Goal: Information Seeking & Learning: Find specific fact

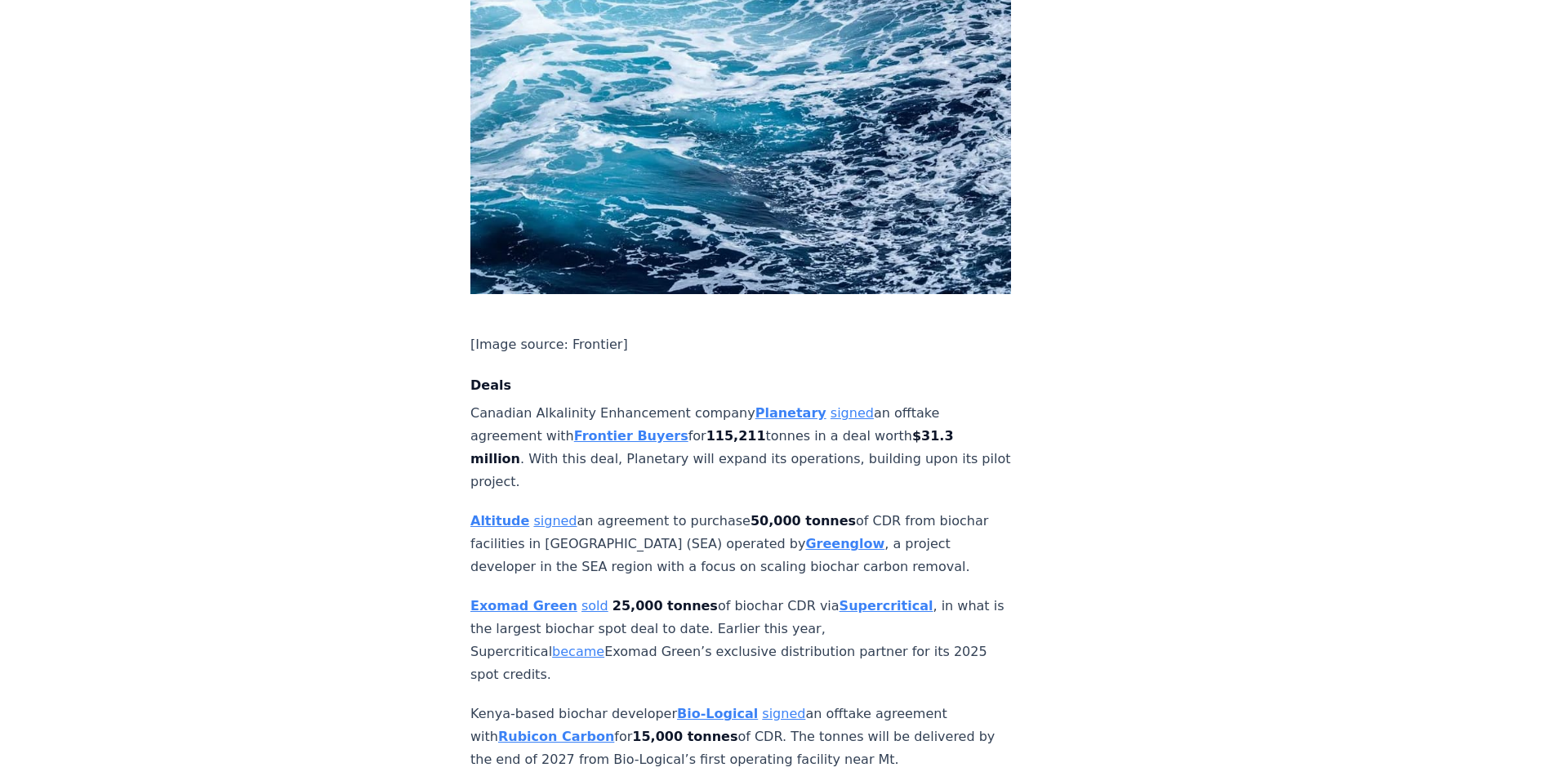
scroll to position [994, 0]
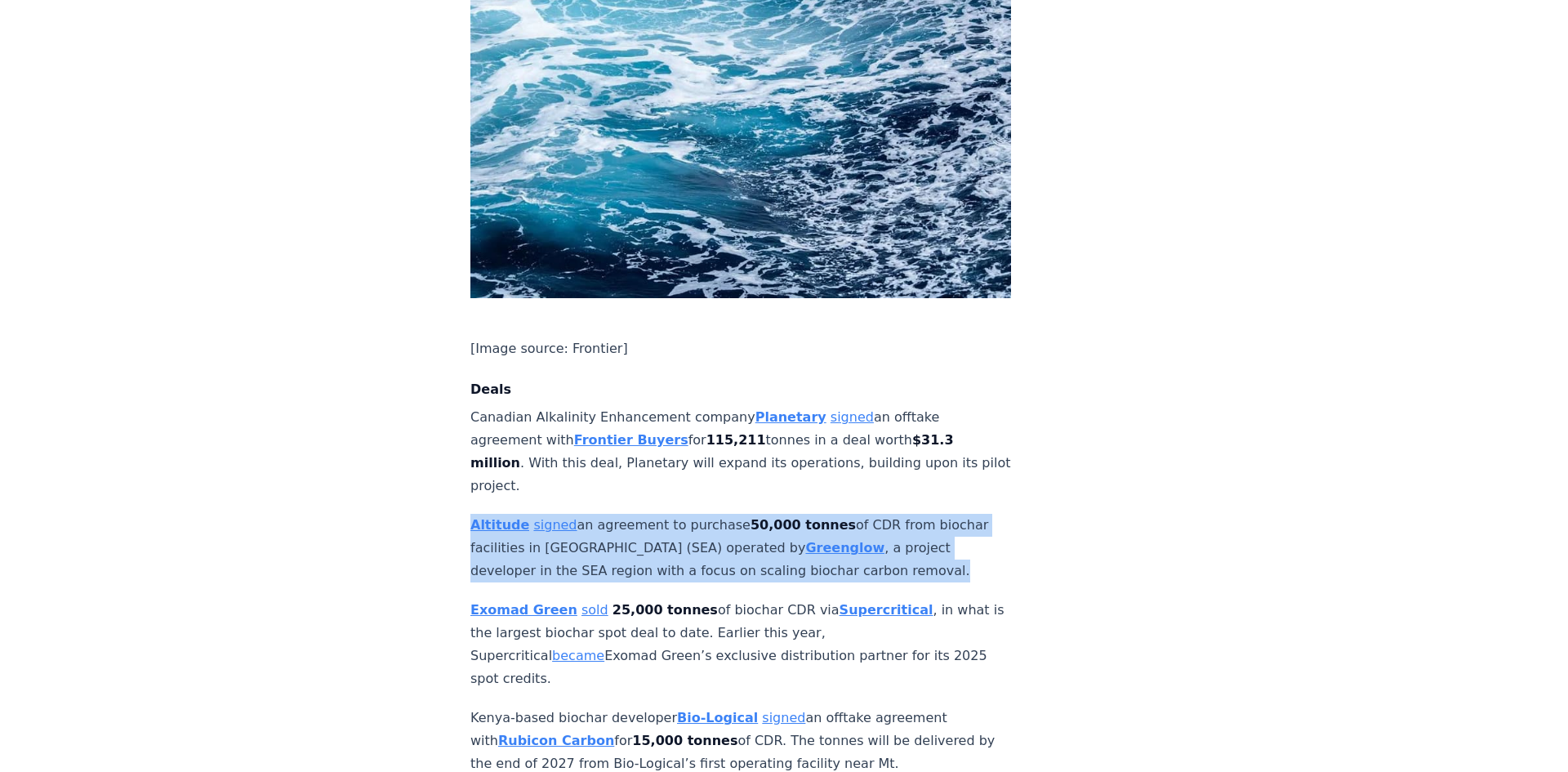
drag, startPoint x: 853, startPoint y: 475, endPoint x: 420, endPoint y: 427, distance: 435.7
copy p "Altitude signed an agreement to purchase 50,000 tonnes of CDR from biochar faci…"
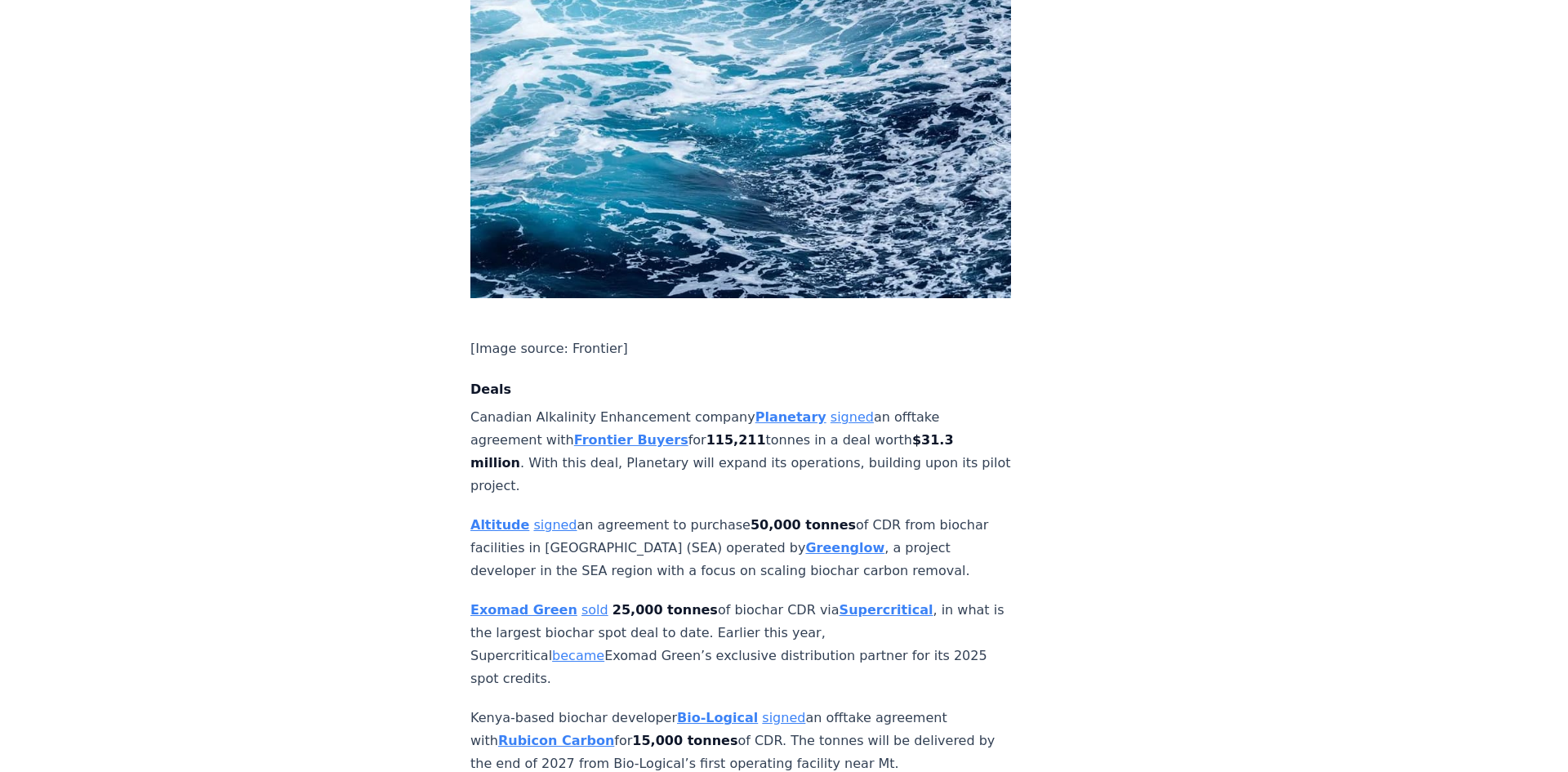
drag, startPoint x: 845, startPoint y: 563, endPoint x: 464, endPoint y: 509, distance: 384.8
copy p "Exomad Green sold 25,000 tonnes of biochar CDR via Supercritical , in what is t…"
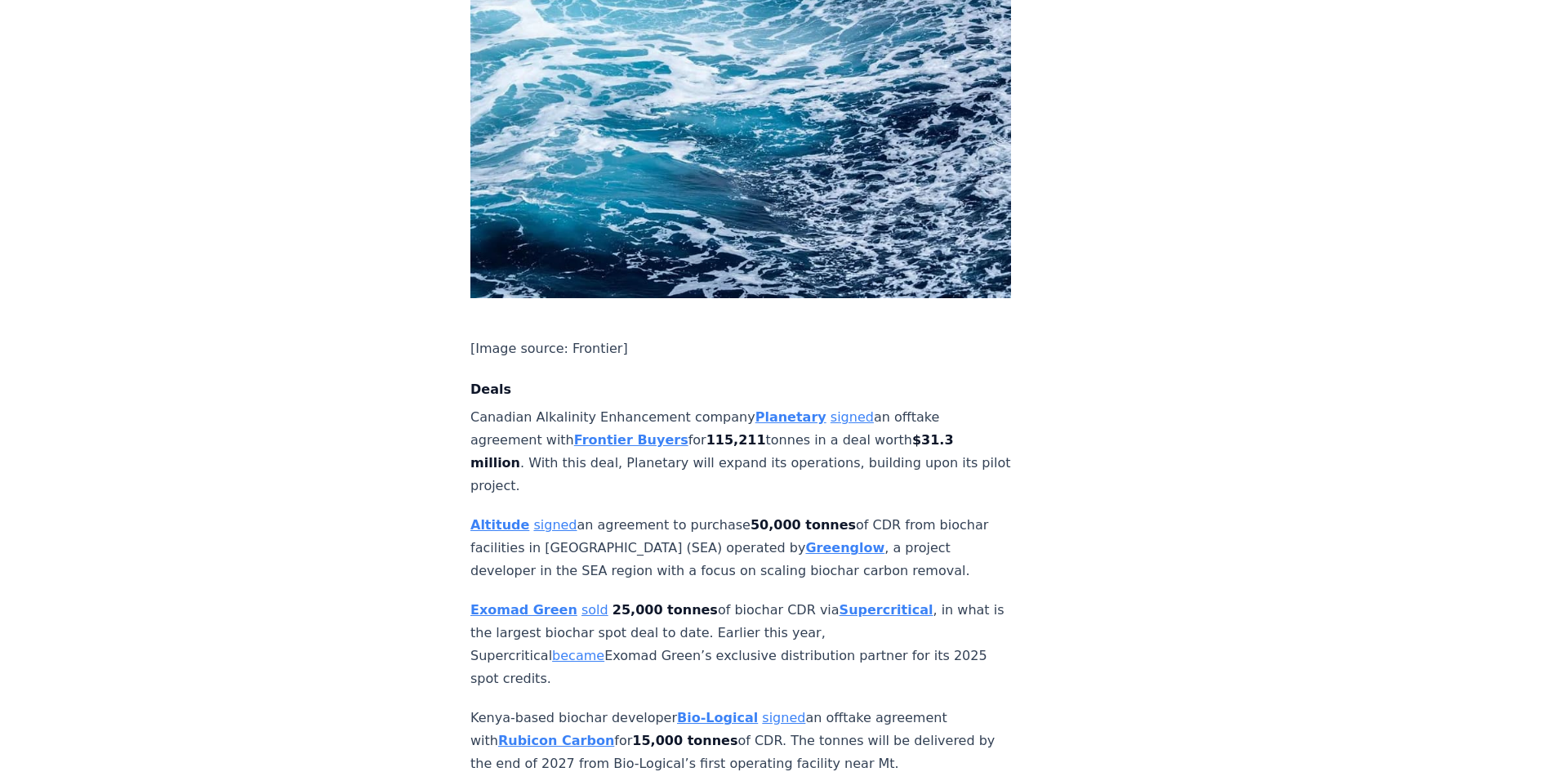
click at [507, 602] on strong "Exomad Green" at bounding box center [524, 610] width 107 height 16
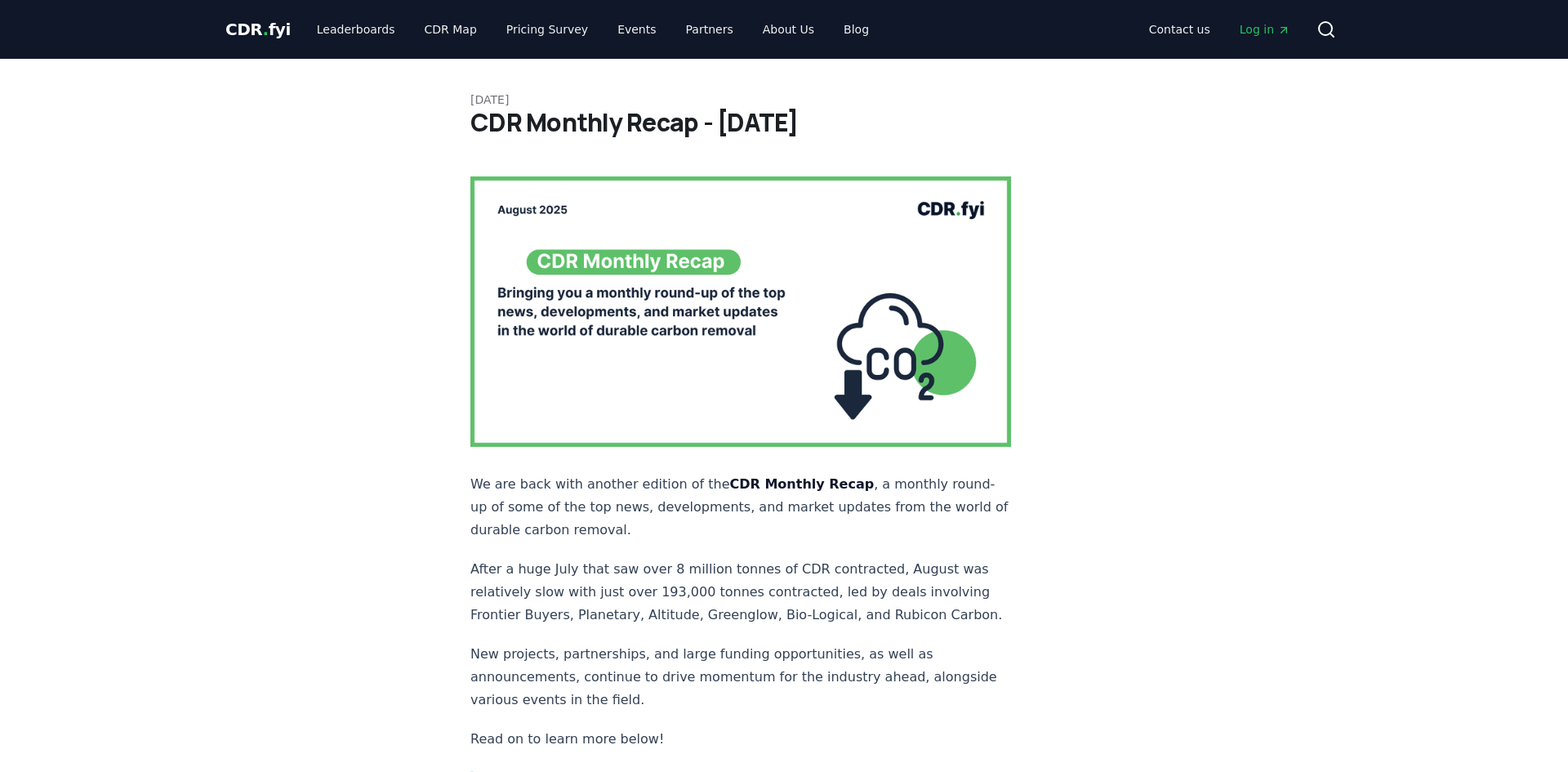
scroll to position [994, 0]
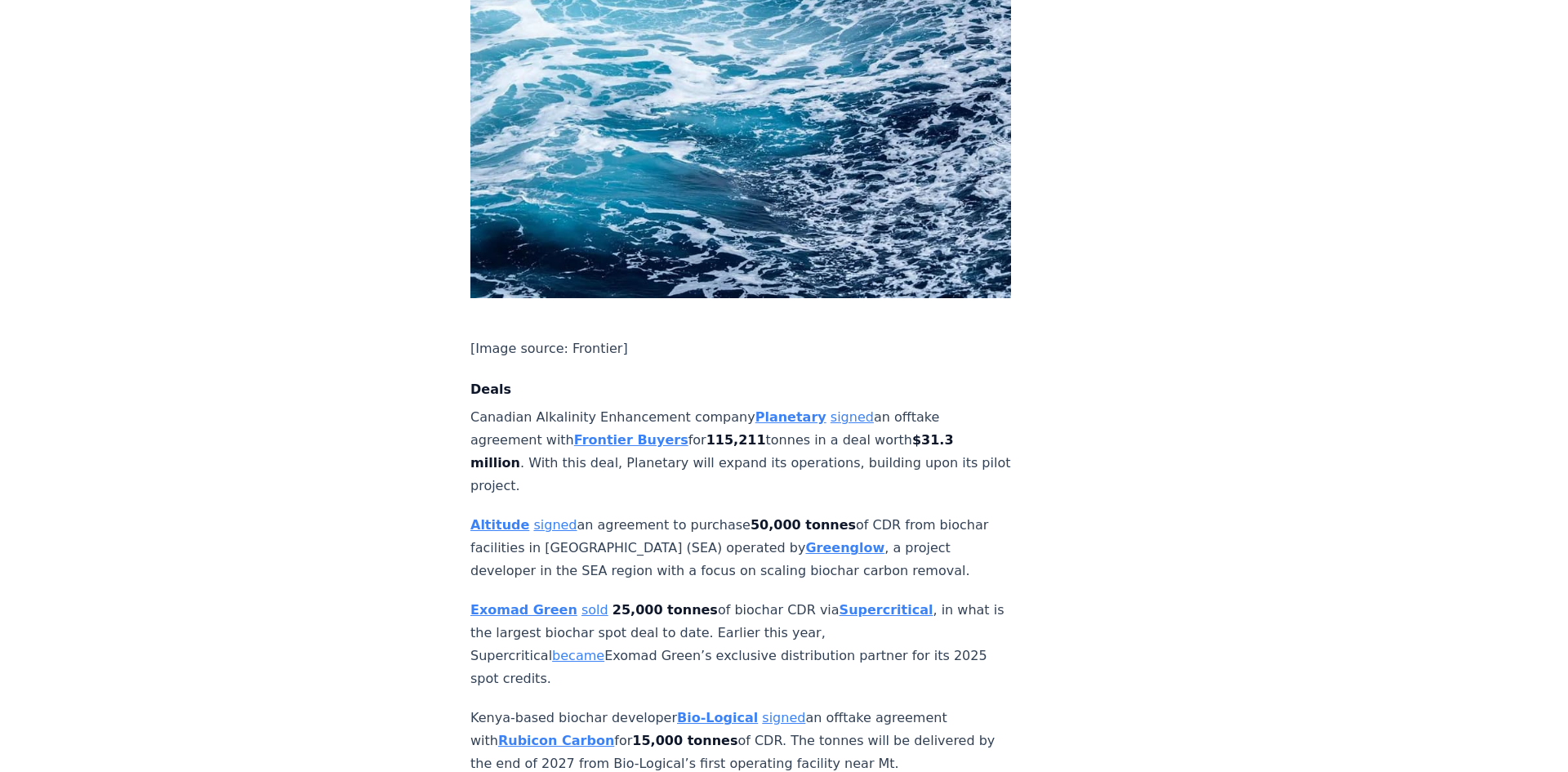
drag, startPoint x: 837, startPoint y: 560, endPoint x: 440, endPoint y: 499, distance: 401.7
copy p "Exomad Green sold 25,000 tonnes of biochar CDR via Supercritical , in what is t…"
drag, startPoint x: 910, startPoint y: 574, endPoint x: 454, endPoint y: 534, distance: 457.8
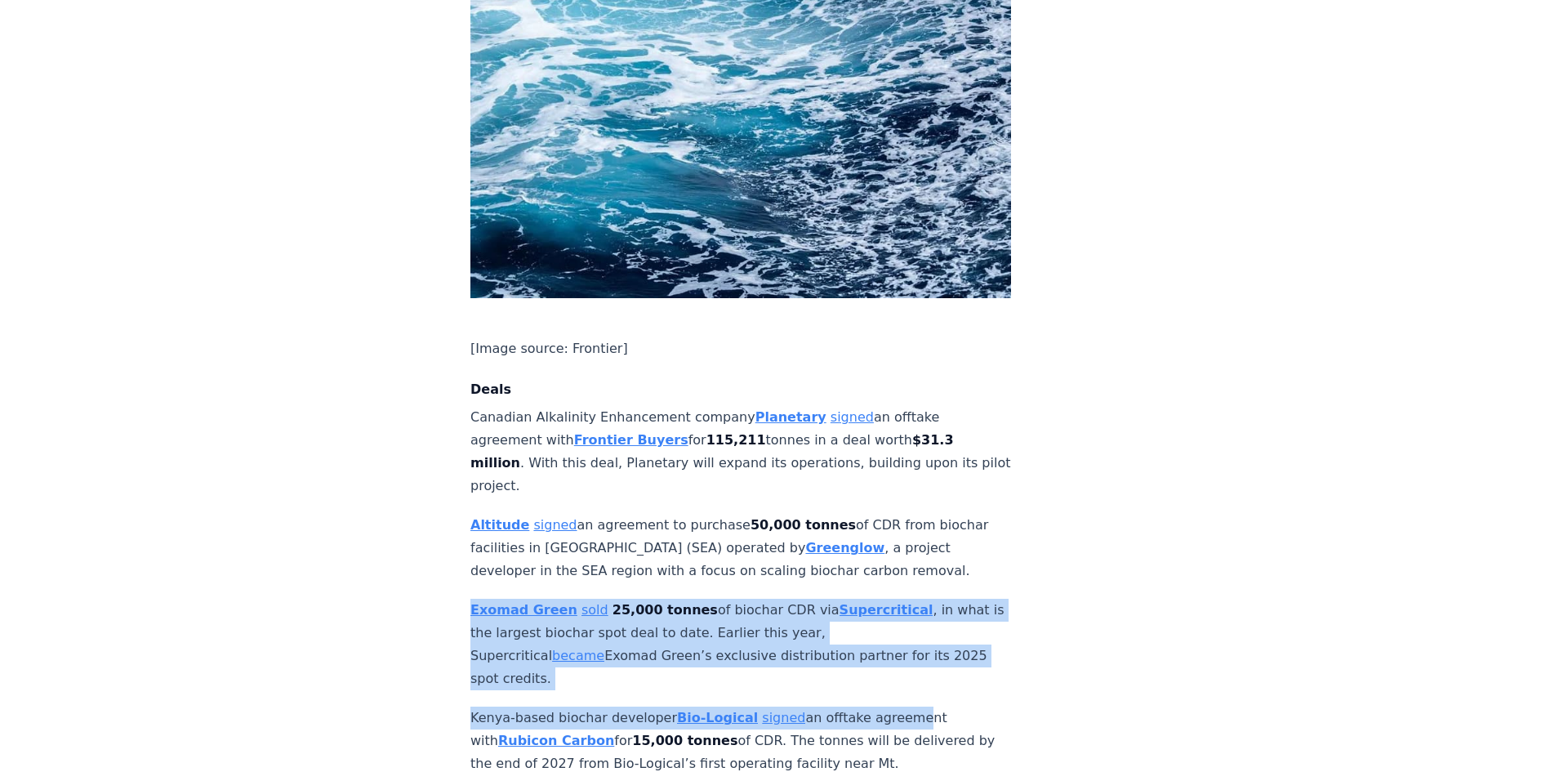
drag, startPoint x: 451, startPoint y: 523, endPoint x: 871, endPoint y: 583, distance: 424.3
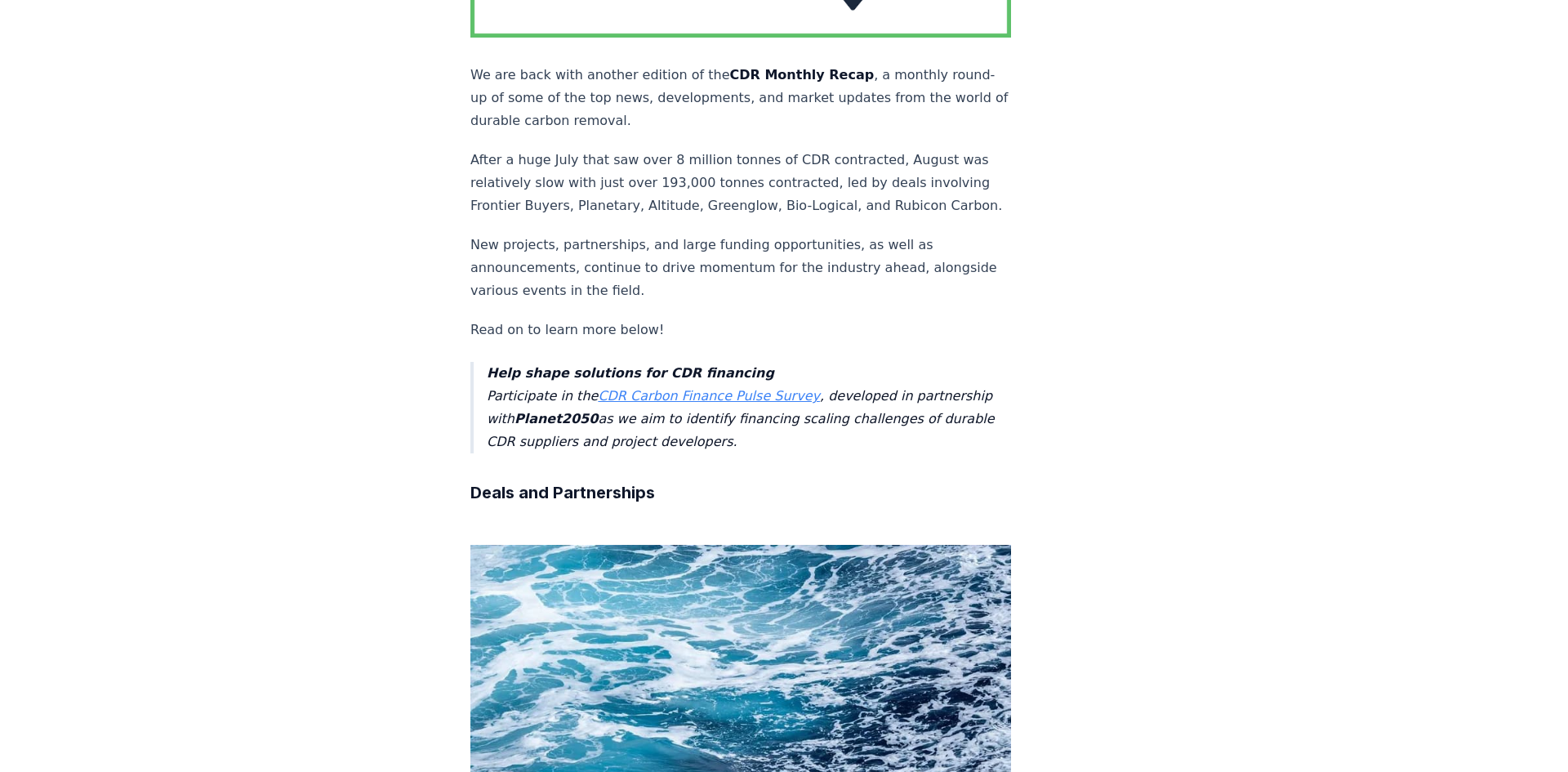
scroll to position [0, 0]
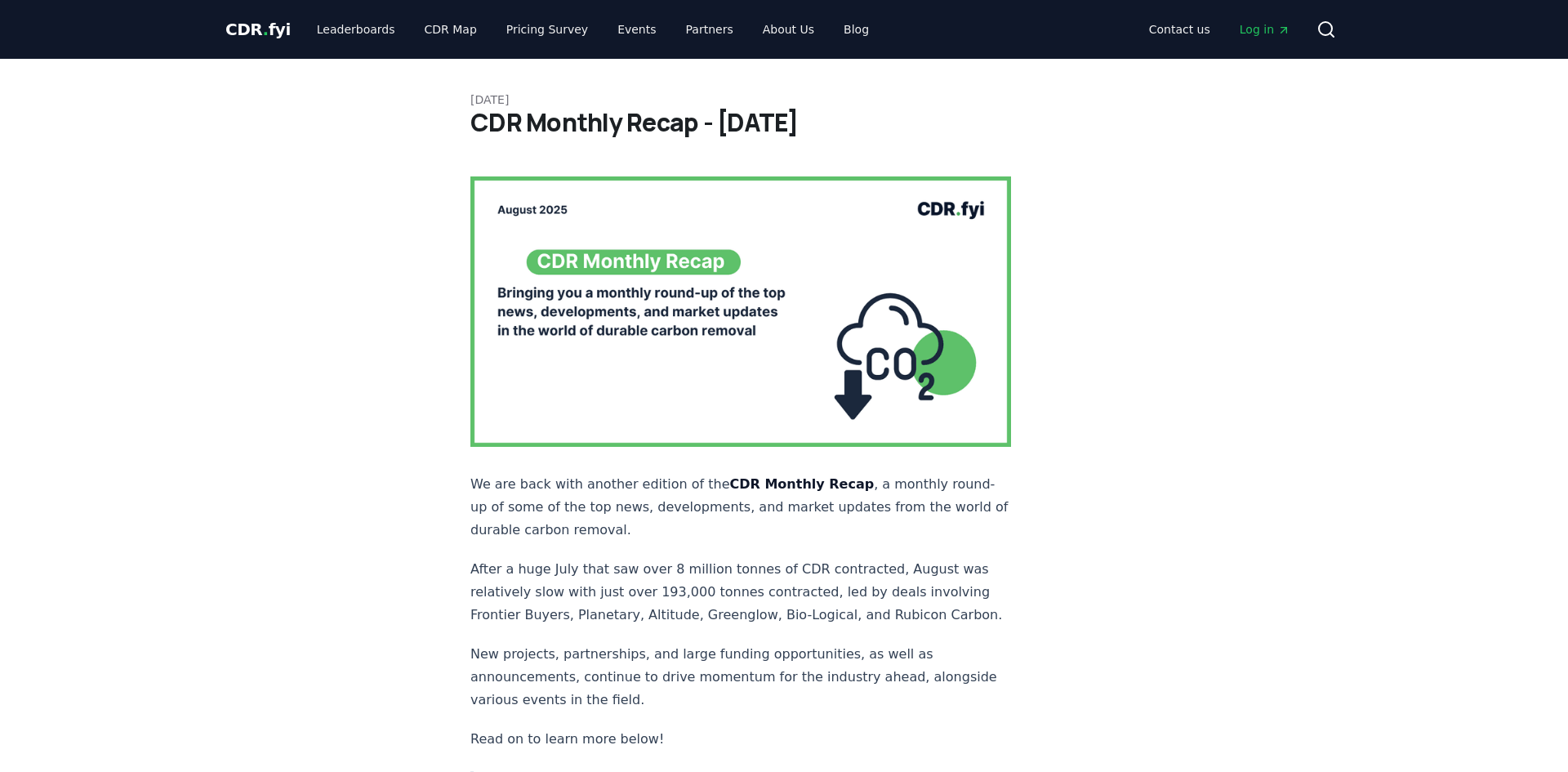
drag, startPoint x: 879, startPoint y: 127, endPoint x: 424, endPoint y: 117, distance: 455.1
copy h1 "CDR Monthly Recap - [DATE]"
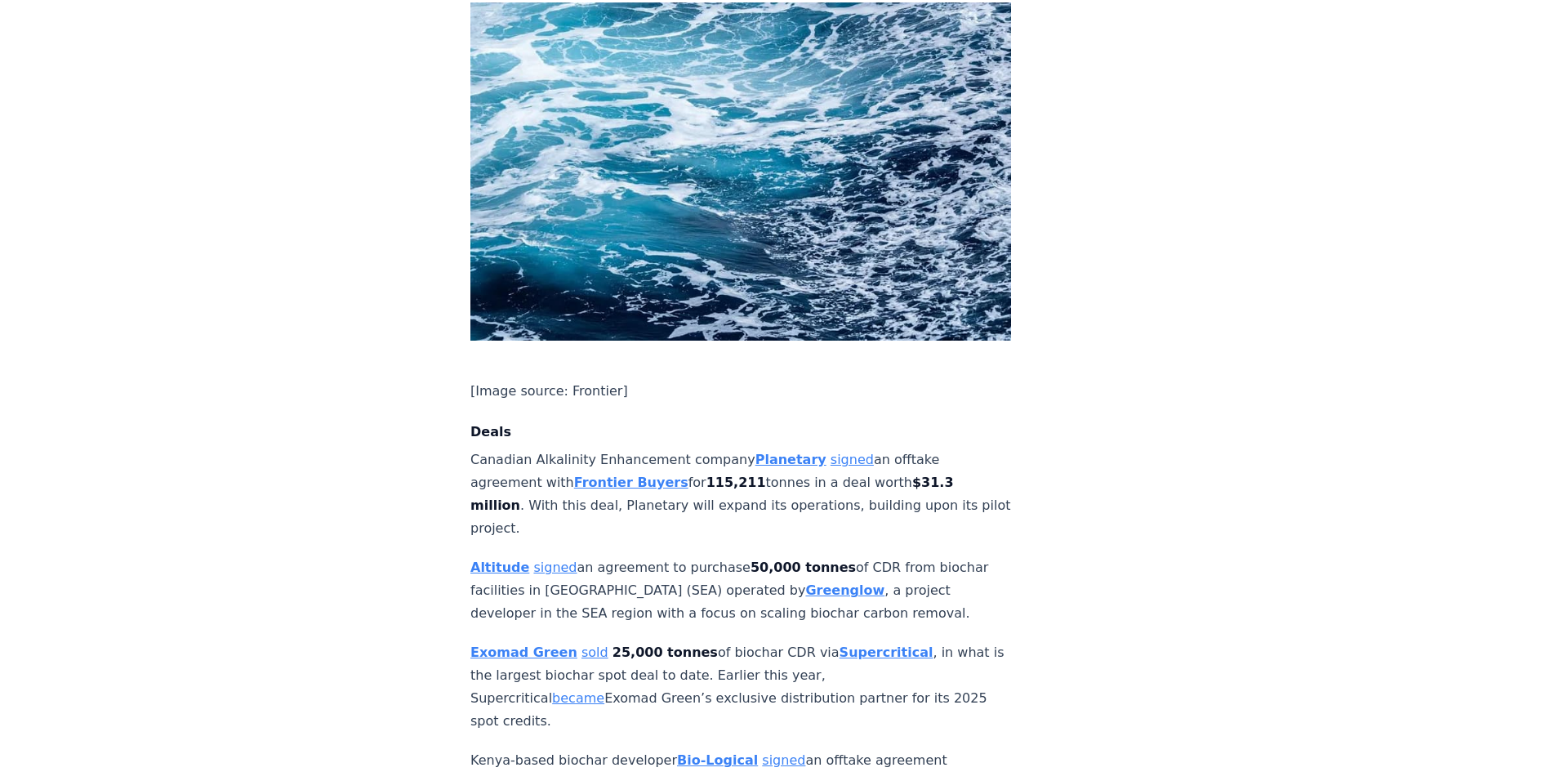
scroll to position [1059, 0]
